Goal: Transaction & Acquisition: Book appointment/travel/reservation

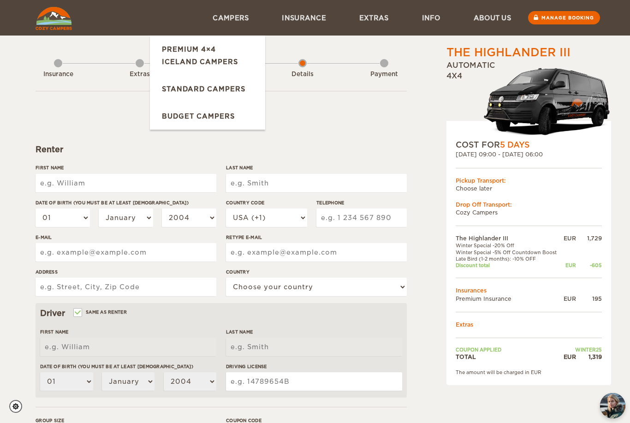
click at [336, 124] on form "Renter First Name Last Name Date of birth (You must be at least 20 years old) 0…" at bounding box center [221, 334] width 371 height 486
click at [318, 146] on div "Renter" at bounding box center [221, 149] width 371 height 11
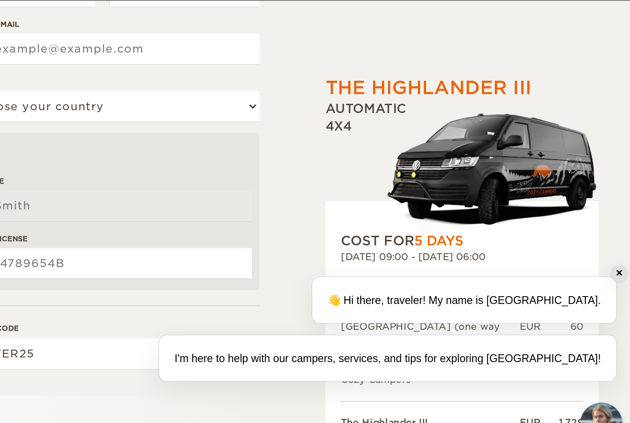
scroll to position [73, 0]
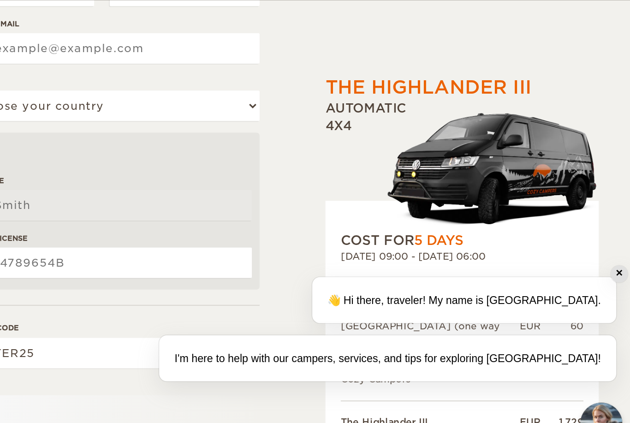
click at [618, 310] on div "✕" at bounding box center [623, 315] width 10 height 10
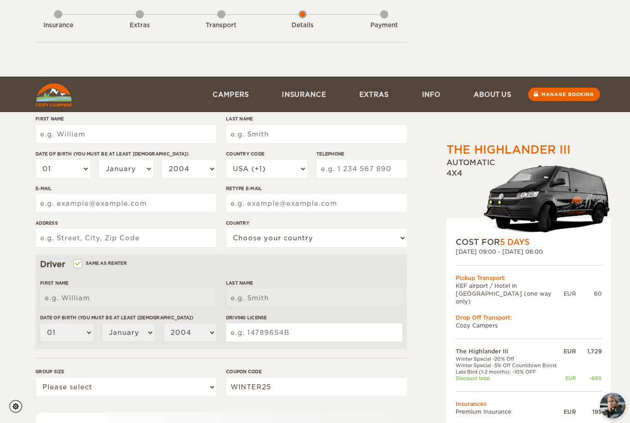
scroll to position [0, 0]
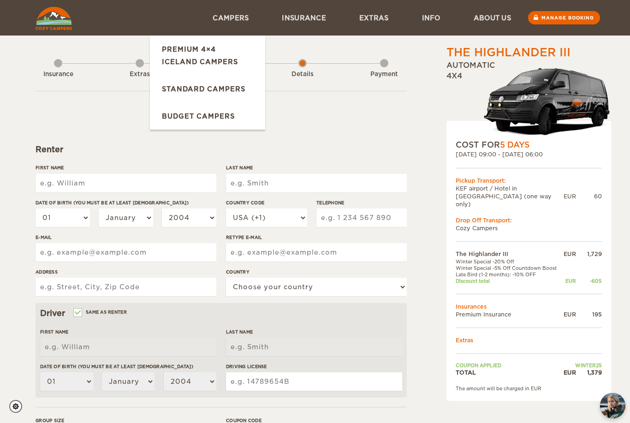
click at [51, 24] on img at bounding box center [54, 18] width 36 height 23
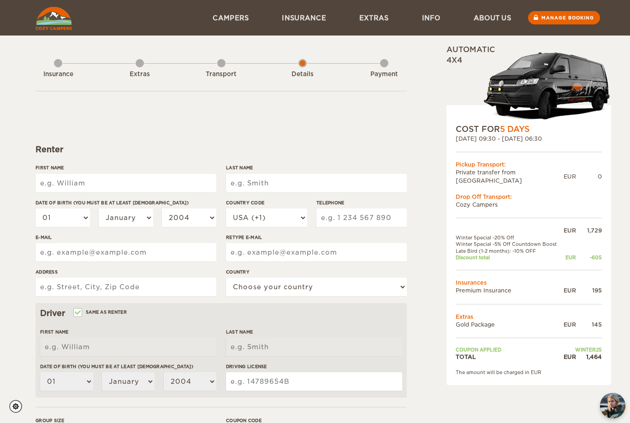
click at [561, 0] on div "Manage booking" at bounding box center [564, 18] width 72 height 36
click at [62, 182] on input "First Name" at bounding box center [126, 183] width 181 height 18
type input "Ivan"
click at [353, 178] on input "Last Name" at bounding box center [316, 183] width 181 height 18
type input "Ivan"
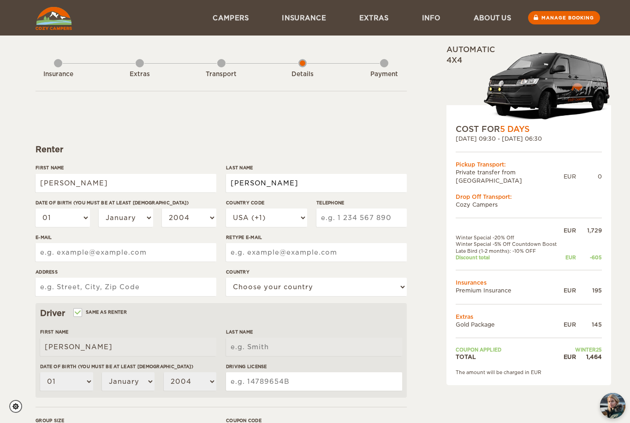
type input "claudio"
click at [193, 216] on select "2004 2003 2002 2001 2000 1999 1998 1997 1996 1995 1994 1993 1992 1991 1990 1989…" at bounding box center [189, 217] width 54 height 18
type input "claudio"
select select "1986"
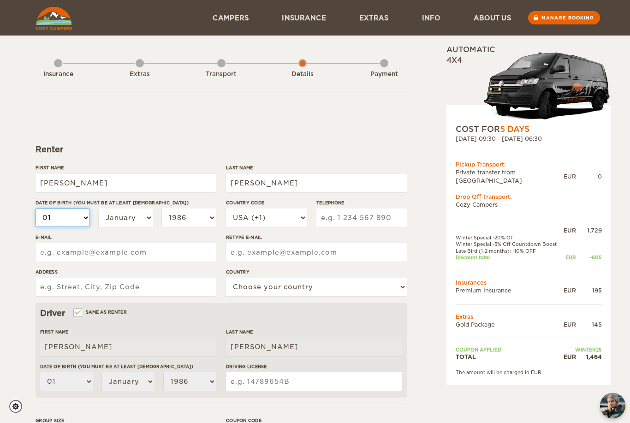
click at [77, 226] on select "01 02 03 04 05 06 07 08 09 10 11 12 13 14 15 16 17 18 19 20 21 22 23 24 25 26 2…" at bounding box center [63, 217] width 54 height 18
select select "19"
click at [129, 222] on select "January February March April May June July August September October November De…" at bounding box center [126, 217] width 54 height 18
click at [148, 222] on select "January February March April May June July August September October November De…" at bounding box center [126, 217] width 54 height 18
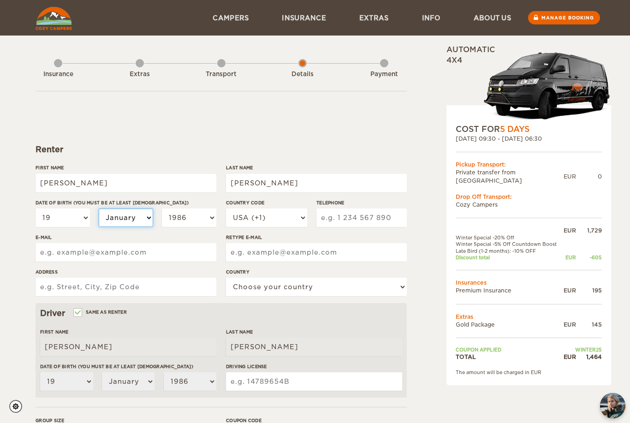
select select "09"
click at [363, 222] on input "Telephone" at bounding box center [361, 217] width 90 height 18
type input "4709578883"
click at [182, 250] on input "E-mail" at bounding box center [126, 252] width 181 height 18
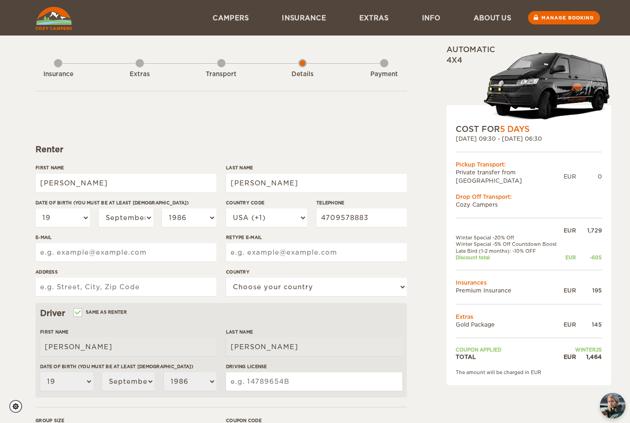
type input "ivanclaudiopr@gmail.com"
click at [334, 246] on input "Retype E-mail" at bounding box center [316, 252] width 181 height 18
type input "ivanclaudiopr@gmail.com"
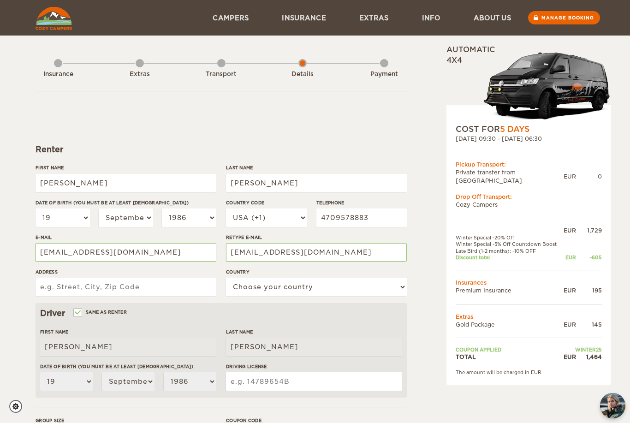
click at [171, 287] on input "Address" at bounding box center [126, 287] width 181 height 18
type input "271"
type input "2716 Humphries St"
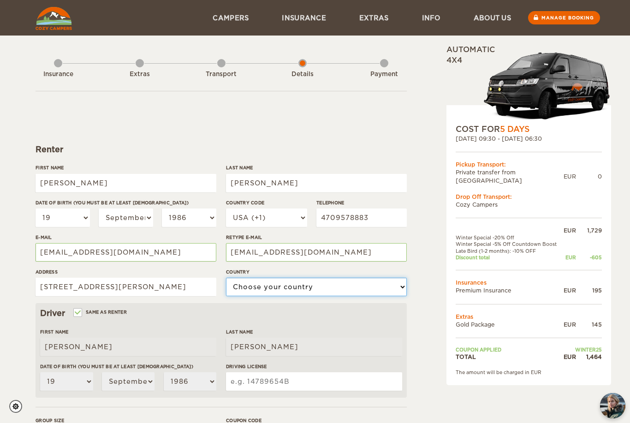
select select "222"
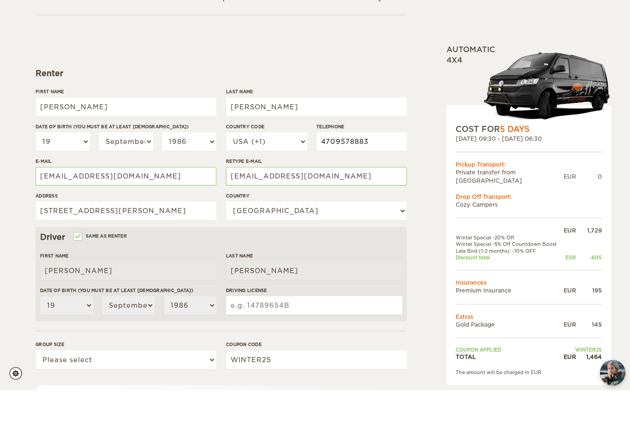
scroll to position [45, 0]
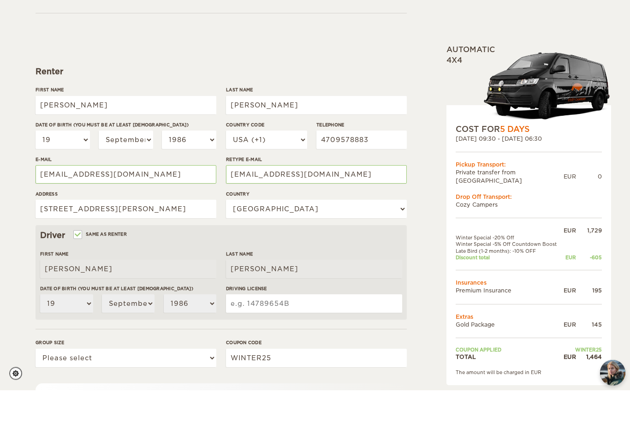
click at [366, 318] on label"] "Driving License" at bounding box center [314, 321] width 176 height 7
click at [366, 327] on input "Driving License" at bounding box center [314, 336] width 176 height 18
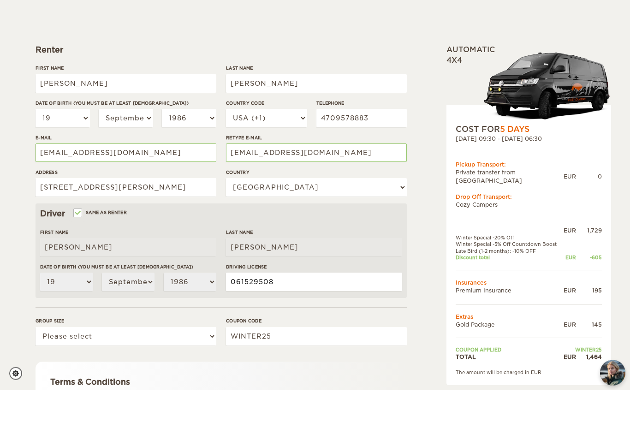
scroll to position [67, 0]
type input "061529508"
click at [193, 360] on select "Please select 1 2 3" at bounding box center [126, 369] width 181 height 18
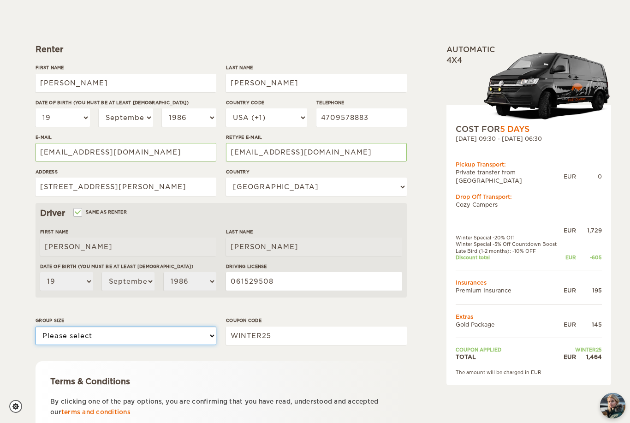
select select "3"
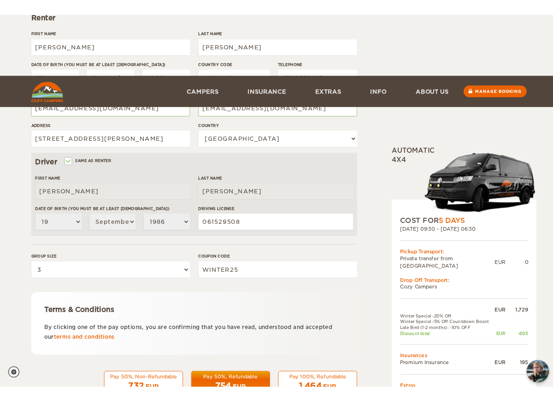
scroll to position [251, 0]
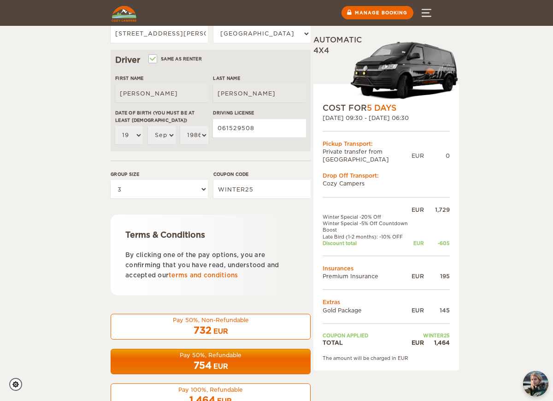
click at [279, 361] on div "754 EUR" at bounding box center [211, 365] width 188 height 13
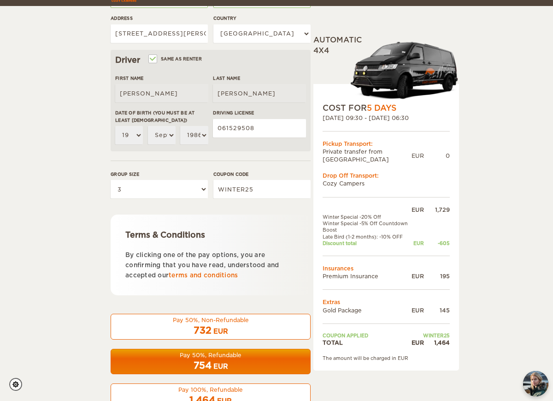
click at [146, 398] on div "1,464 EUR" at bounding box center [211, 399] width 188 height 13
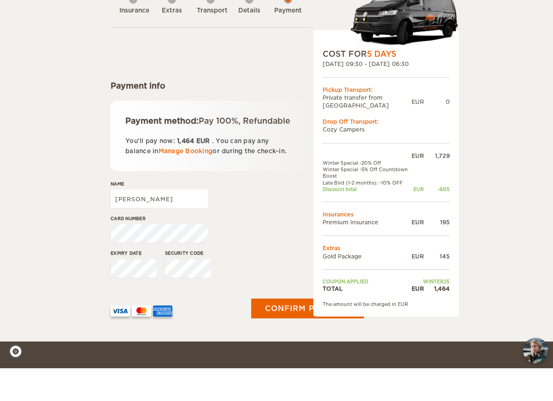
scroll to position [21, 0]
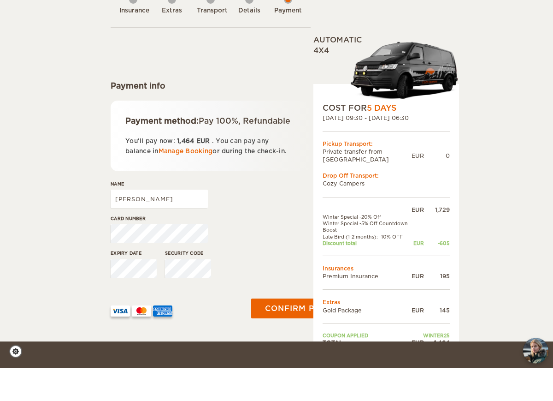
click at [291, 332] on button "Confirm payment" at bounding box center [307, 342] width 113 height 20
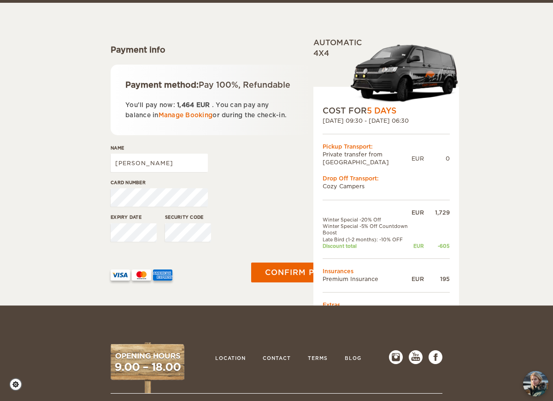
scroll to position [95, 0]
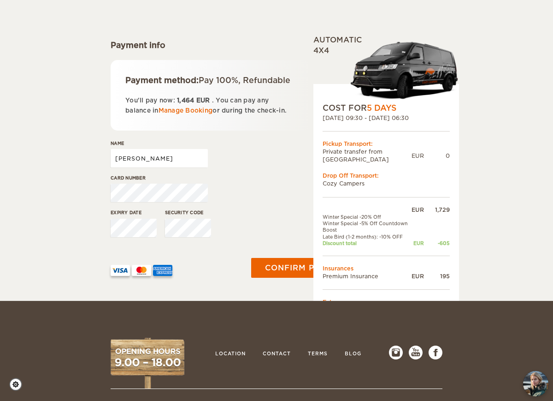
click at [192, 167] on input "Ivan" at bounding box center [159, 158] width 97 height 18
type input "Ivan Claudio"
click at [265, 275] on button "Confirm payment" at bounding box center [307, 268] width 113 height 20
